Goal: Task Accomplishment & Management: Complete application form

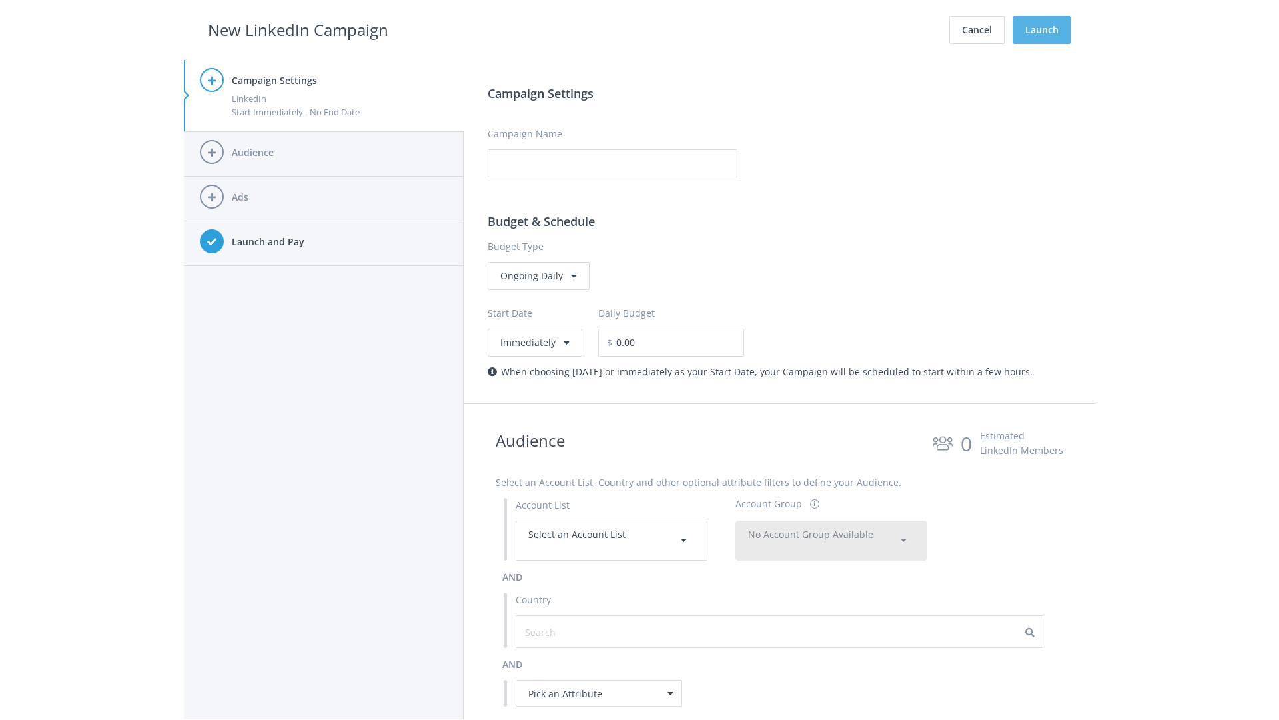
click at [1042, 30] on button "Launch" at bounding box center [1042, 30] width 59 height 28
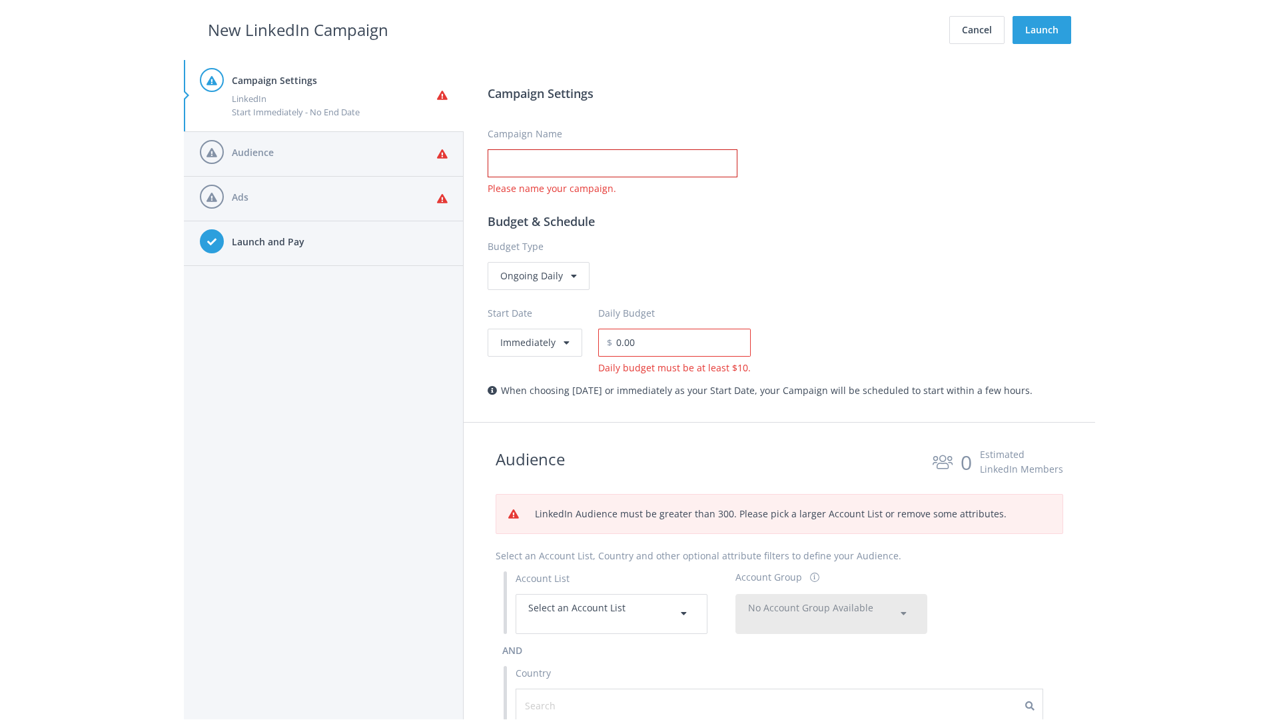
click at [612, 163] on input "Campaign Name" at bounding box center [613, 163] width 250 height 28
click at [298, 29] on h2 "New LinkedIn Campaign" at bounding box center [298, 29] width 181 height 25
type input "Campaign Name"
click at [298, 29] on h2 "New LinkedIn Campaign" at bounding box center [298, 29] width 181 height 25
click at [612, 613] on span "Select an Account List" at bounding box center [576, 607] width 97 height 13
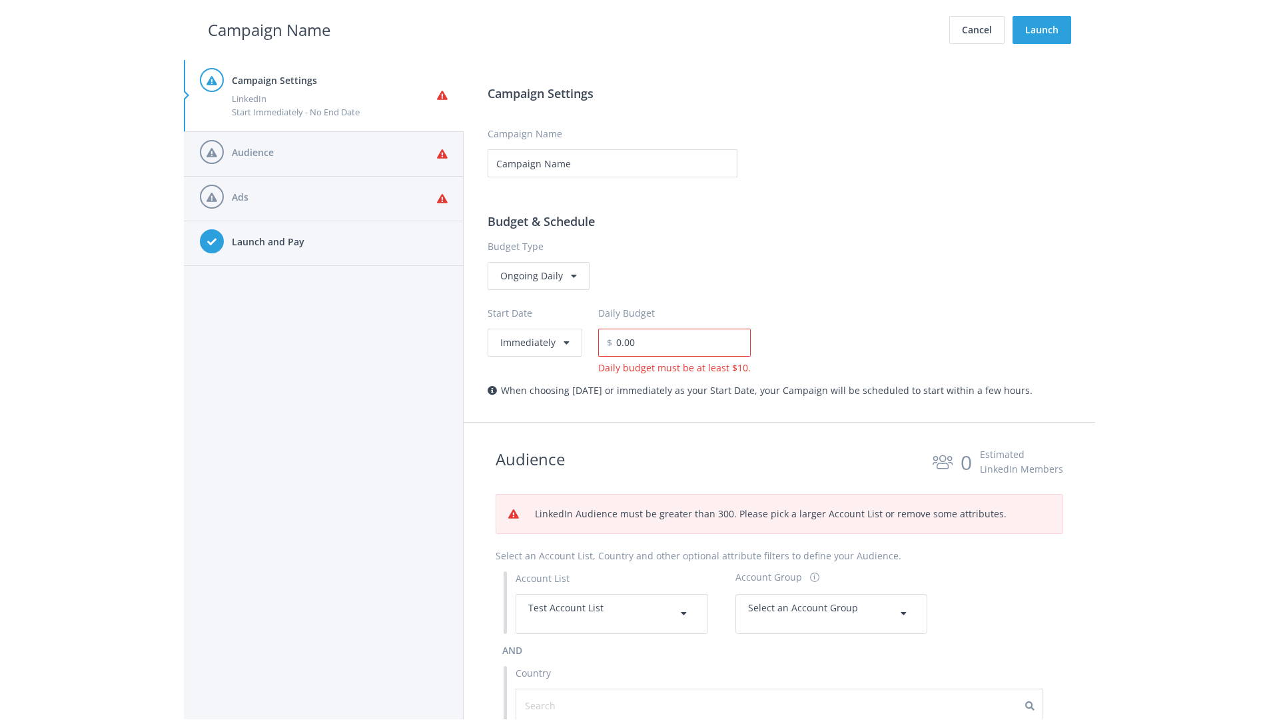
click at [832, 601] on span "Select an Account Group" at bounding box center [803, 607] width 110 height 13
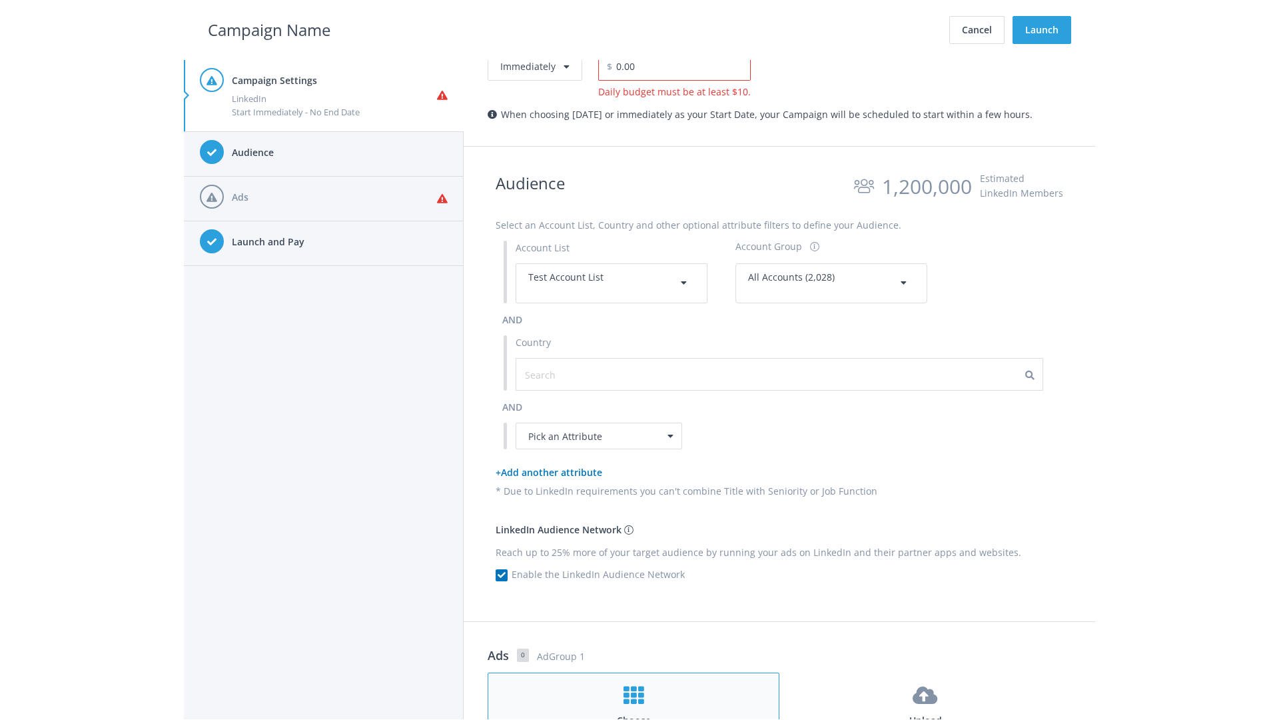
click at [634, 713] on h4 "Choose" at bounding box center [633, 720] width 267 height 15
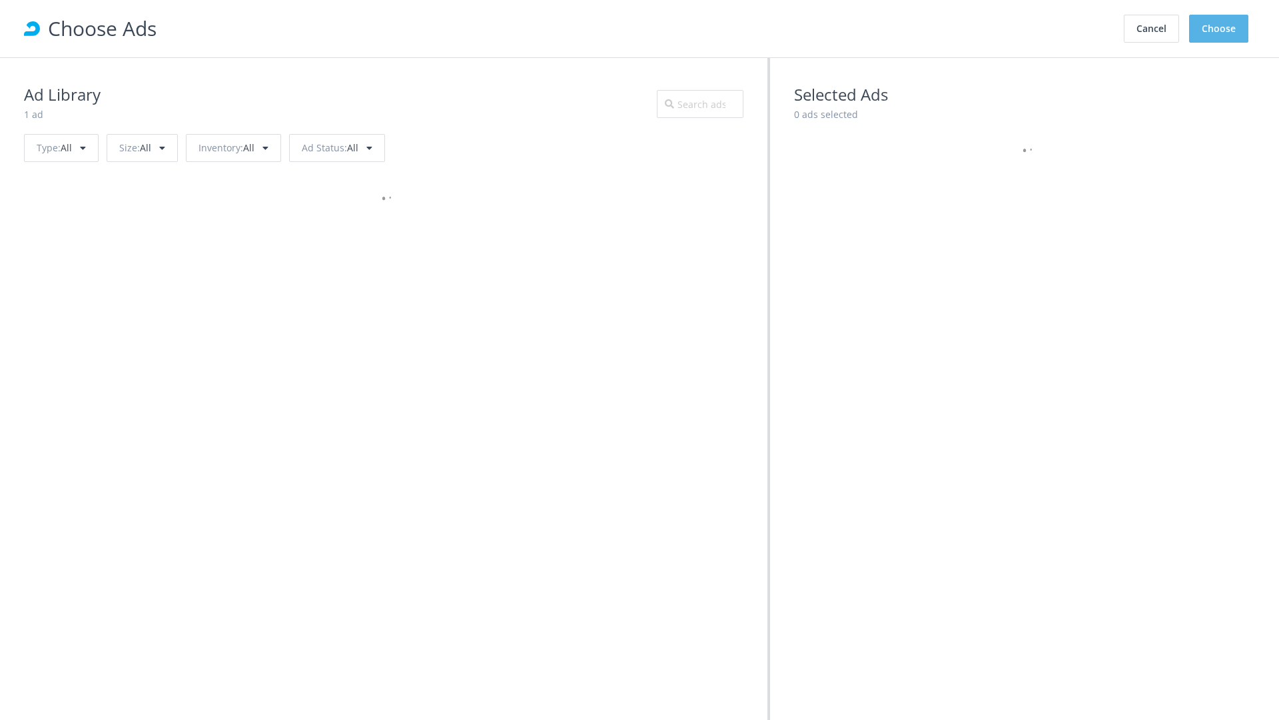
click at [1220, 29] on button "Choose" at bounding box center [1219, 29] width 59 height 28
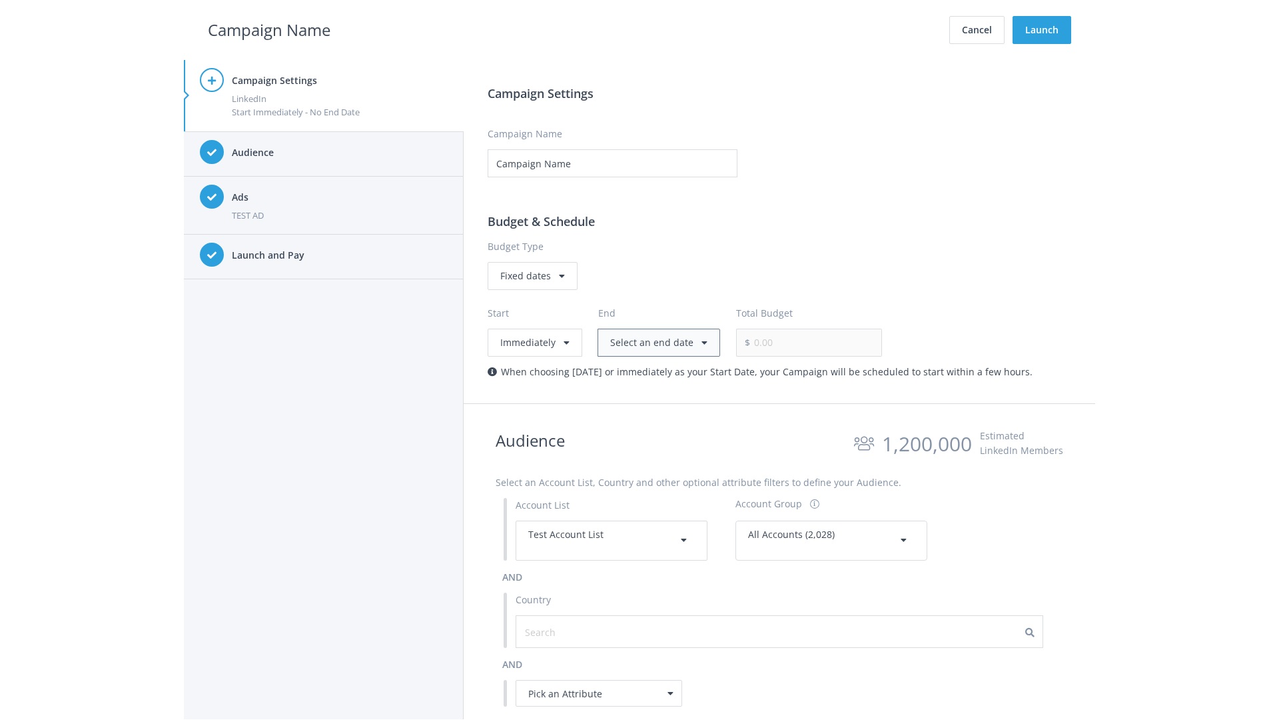
click at [656, 342] on button "Select an end date" at bounding box center [659, 343] width 123 height 28
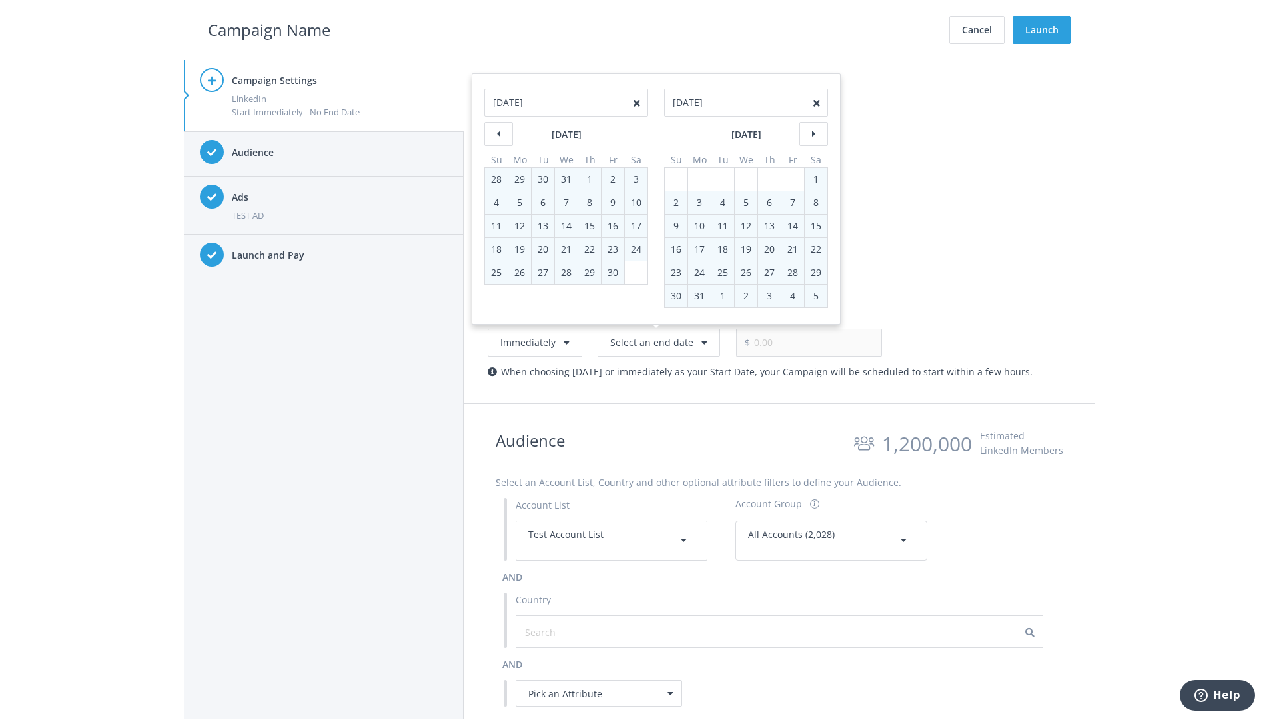
click at [269, 29] on h2 "Campaign Name" at bounding box center [269, 29] width 123 height 25
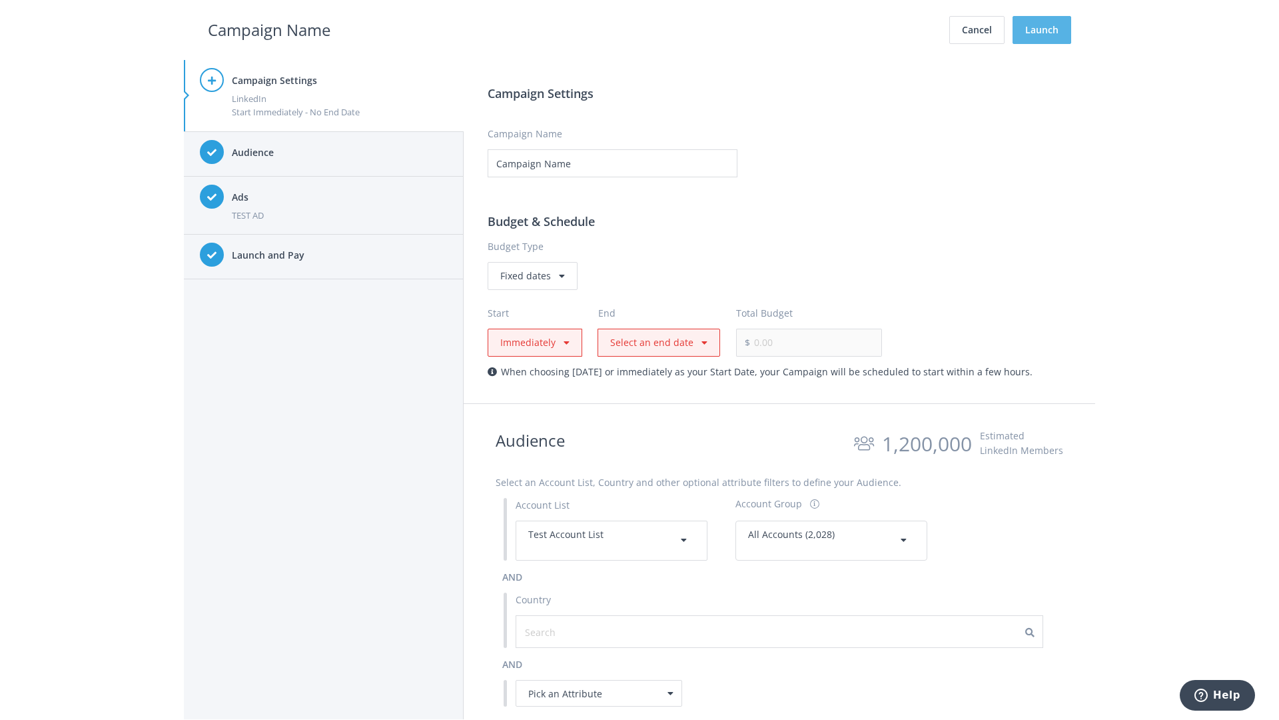
click at [1042, 30] on button "Launch" at bounding box center [1042, 30] width 59 height 28
